Goal: Task Accomplishment & Management: Use online tool/utility

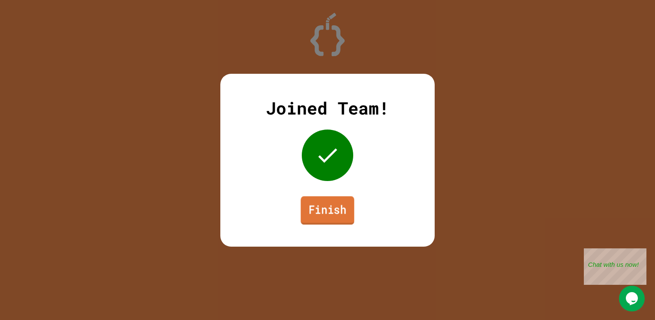
click at [318, 218] on link "Finish" at bounding box center [328, 210] width 54 height 28
